Goal: Find specific page/section: Find specific page/section

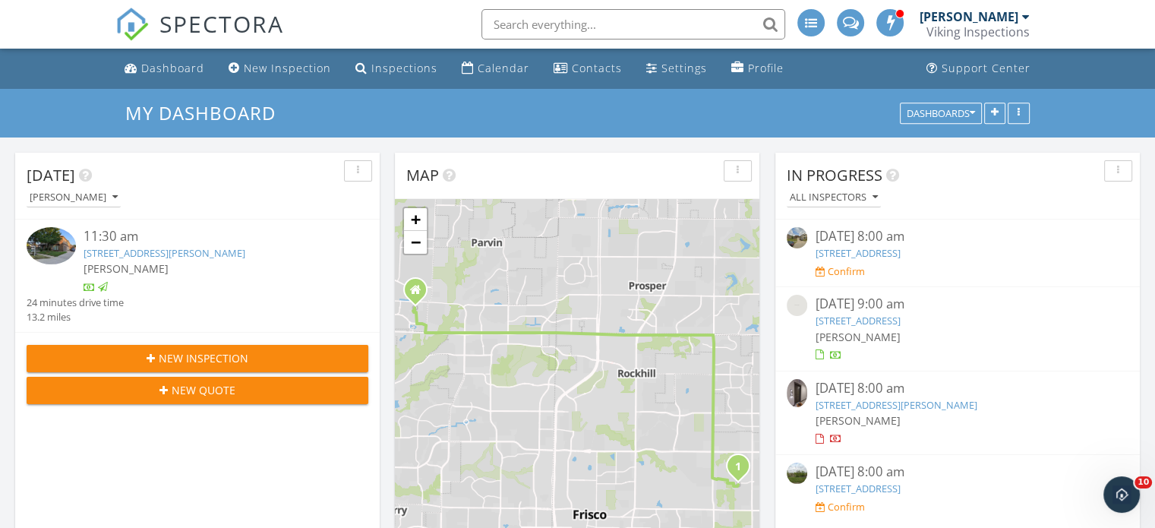
scroll to position [1254, 1179]
click at [495, 20] on input "text" at bounding box center [634, 24] width 304 height 30
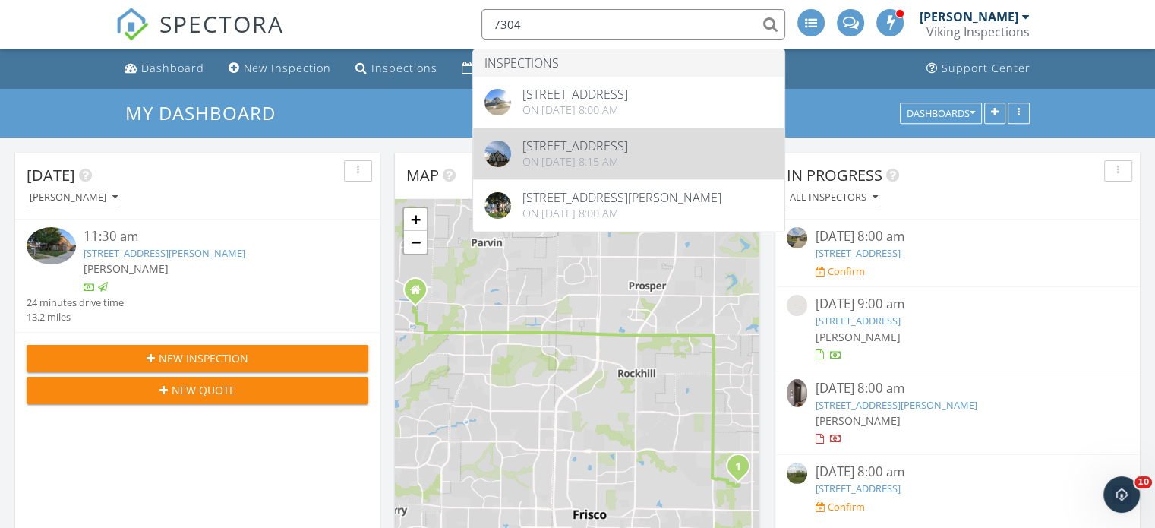
type input "7304"
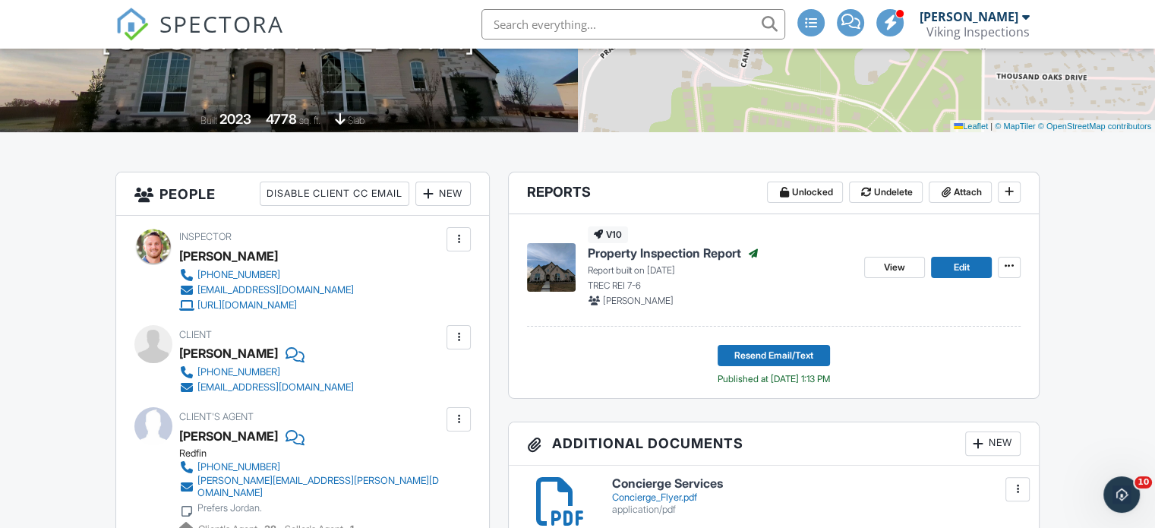
scroll to position [276, 0]
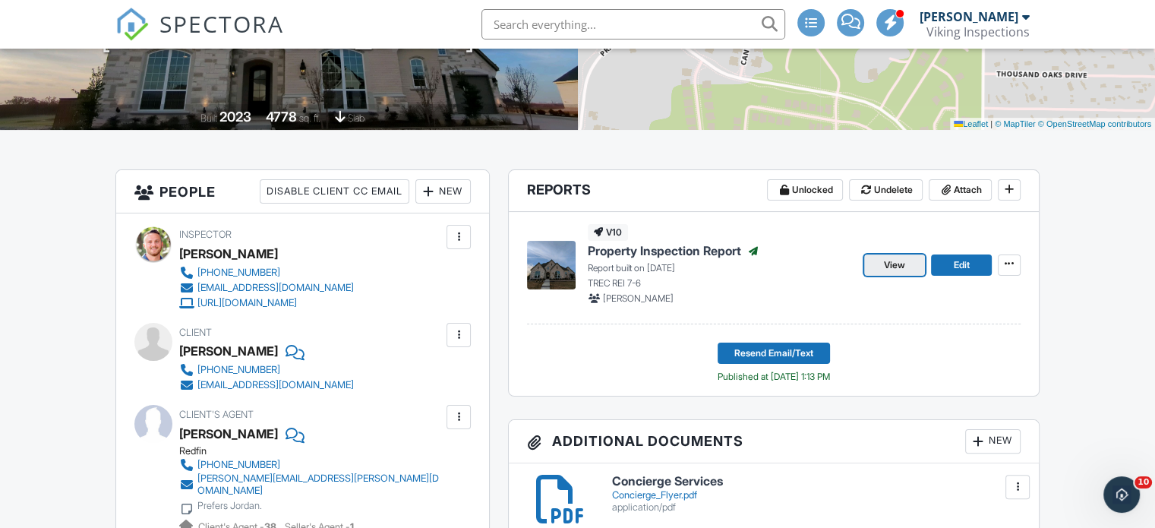
click at [899, 265] on span "View" at bounding box center [894, 264] width 21 height 15
